Goal: Information Seeking & Learning: Learn about a topic

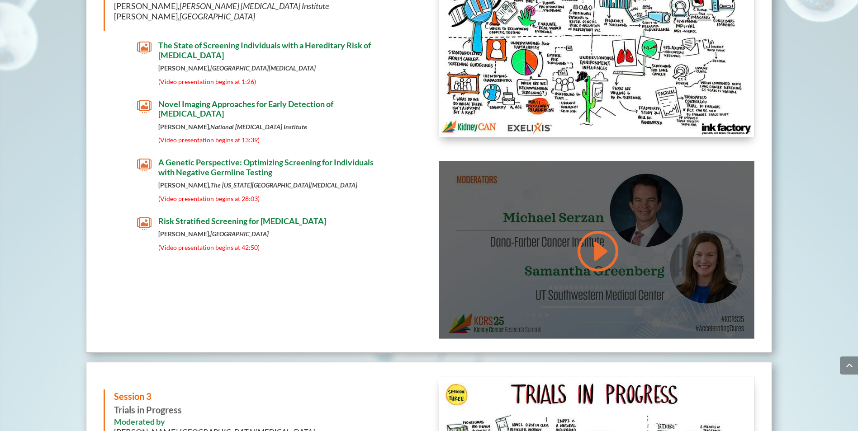
scroll to position [4768, 0]
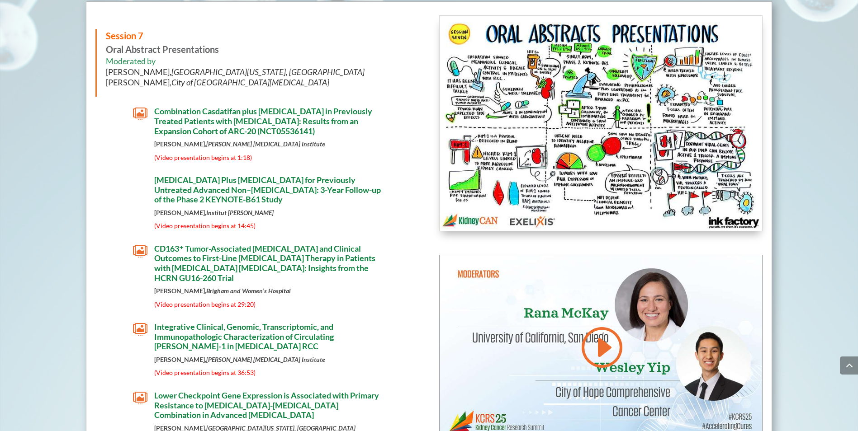
click at [141, 114] on span "" at bounding box center [140, 114] width 14 height 14
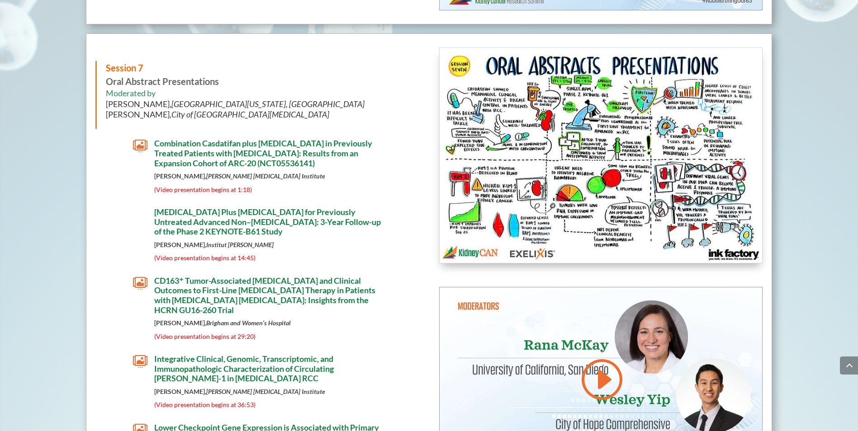
scroll to position [4732, 0]
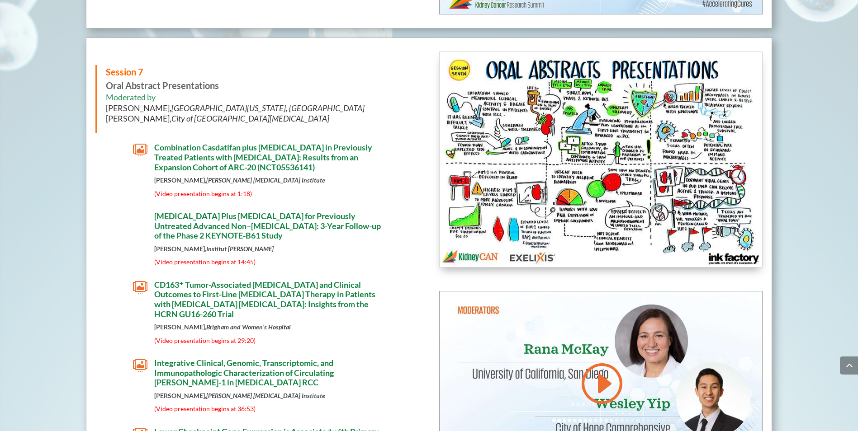
click at [219, 197] on span "(Video presentation begins at 1:18)" at bounding box center [203, 194] width 98 height 8
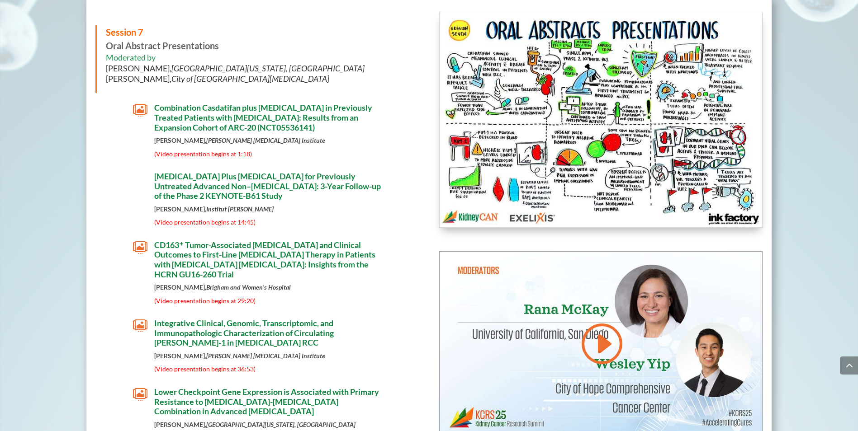
scroll to position [4806, 0]
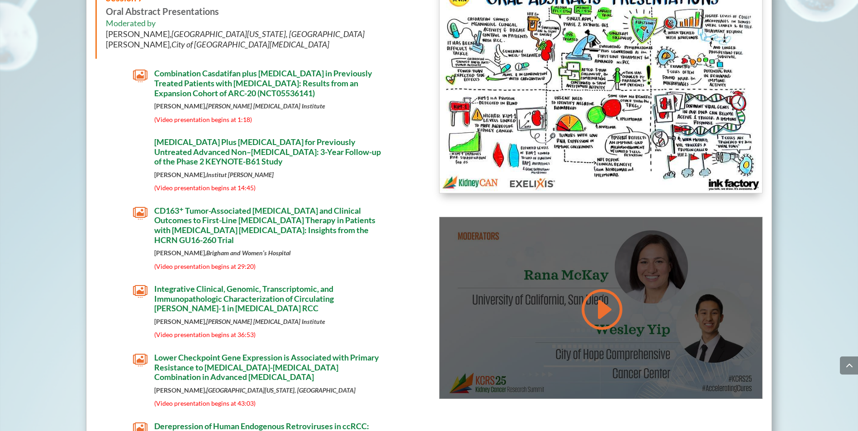
click at [497, 331] on div at bounding box center [601, 309] width 323 height 182
